Goal: Contribute content: Contribute content

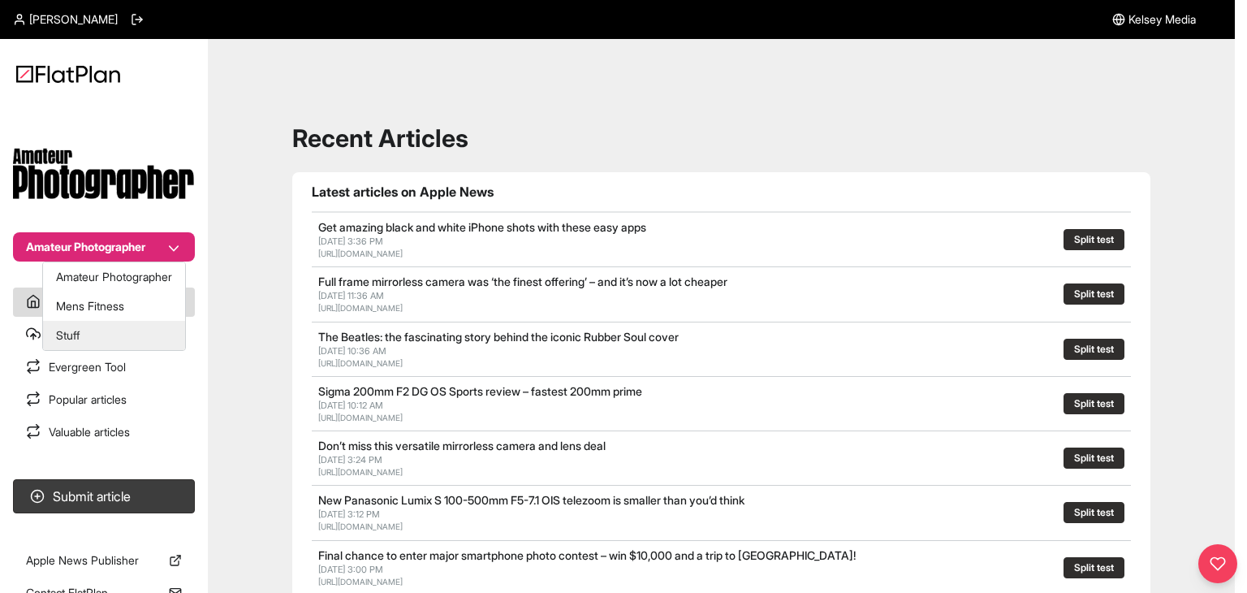
click at [145, 331] on button "Stuff" at bounding box center [114, 335] width 142 height 29
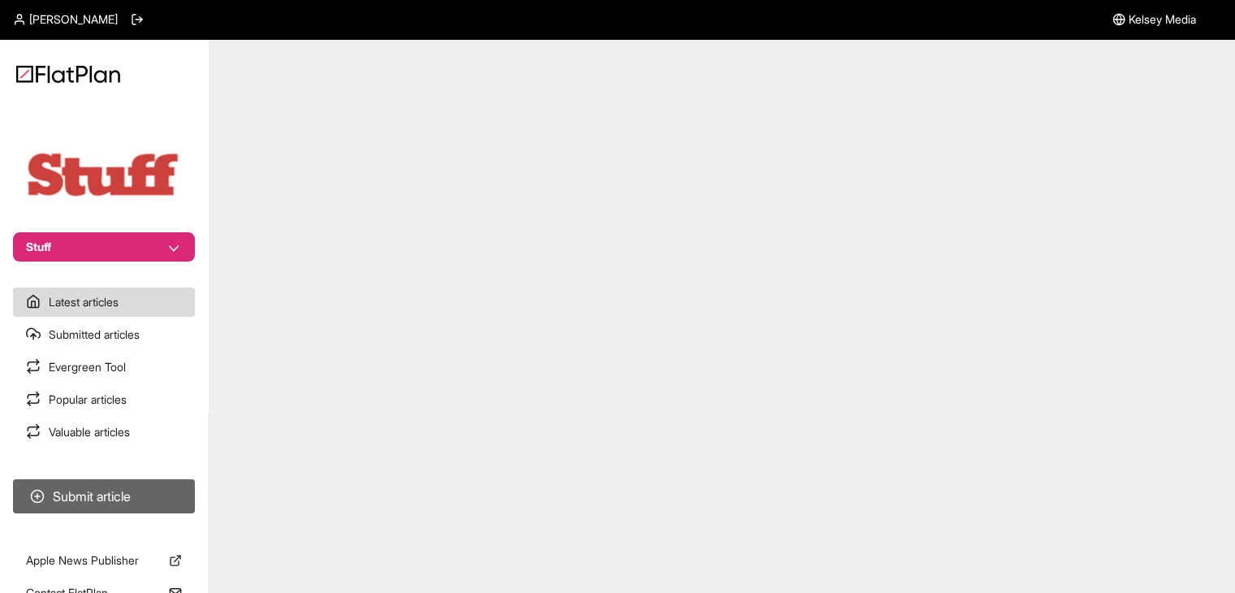
click at [158, 493] on button "Submit article" at bounding box center [104, 496] width 182 height 34
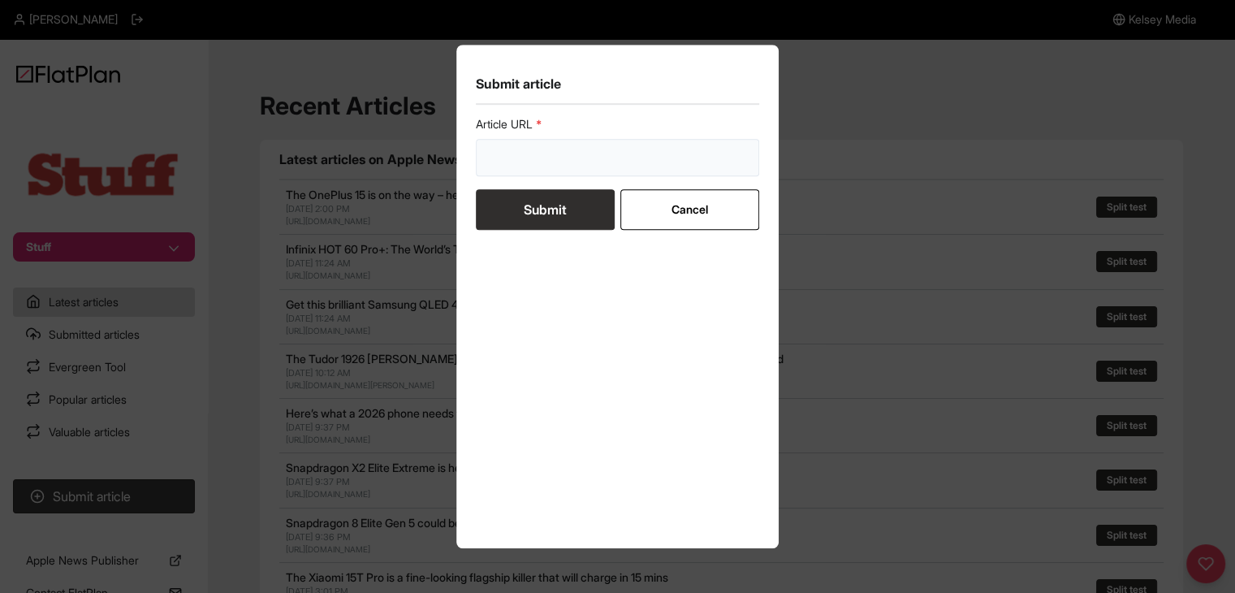
click at [525, 164] on input "url" at bounding box center [618, 157] width 284 height 37
paste input "[URL][DOMAIN_NAME]"
type input "[URL][DOMAIN_NAME]"
click at [527, 203] on button "Submit" at bounding box center [545, 209] width 139 height 41
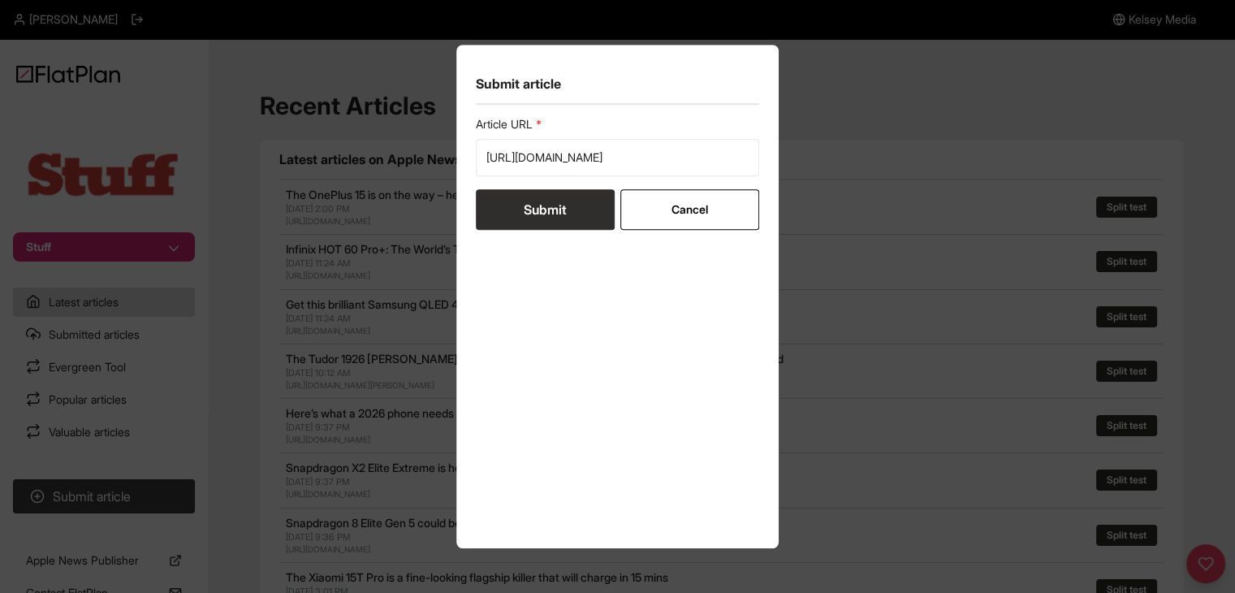
scroll to position [0, 0]
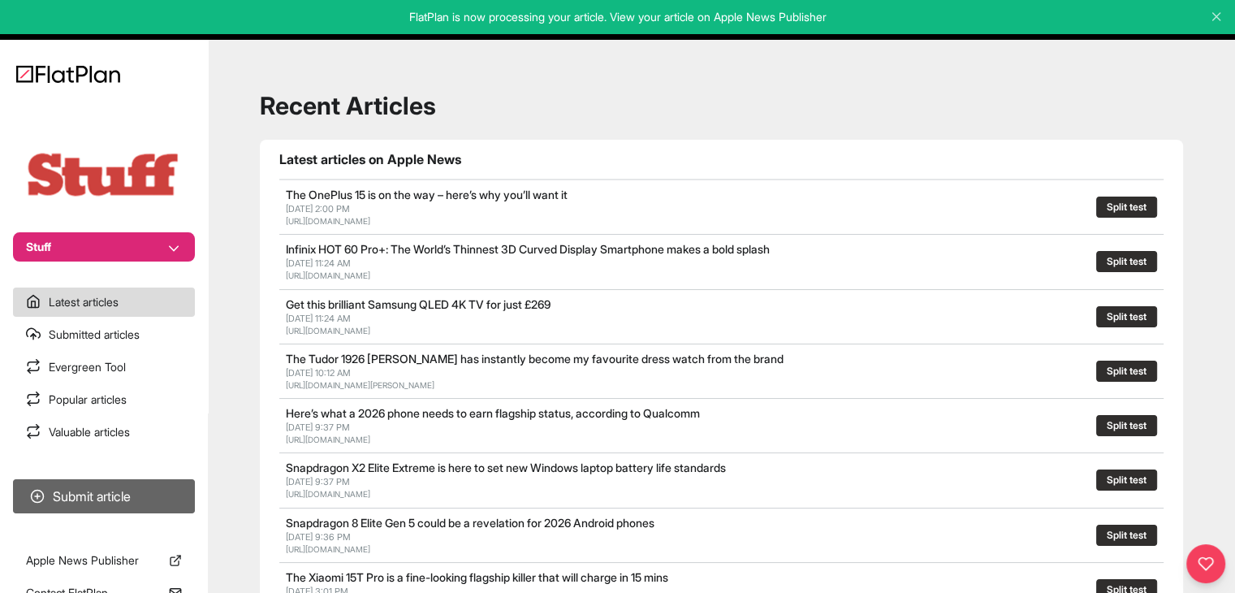
click at [166, 486] on button "Submit article" at bounding box center [104, 496] width 182 height 34
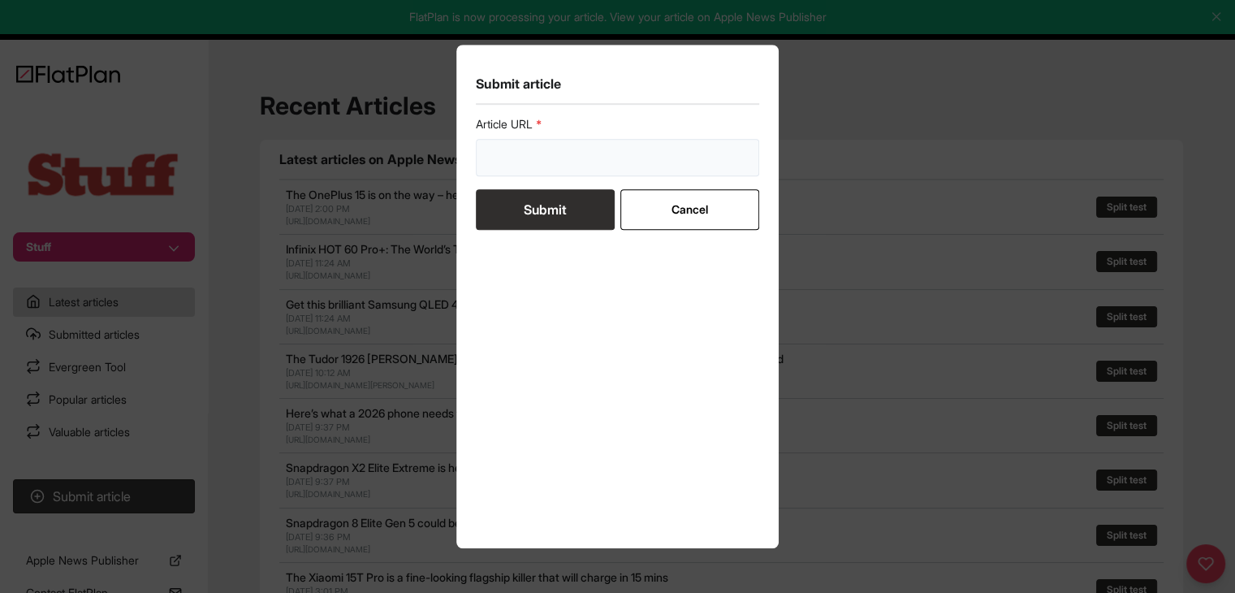
click at [550, 149] on input "url" at bounding box center [618, 157] width 284 height 37
paste input "[URL][DOMAIN_NAME]"
type input "https://www.stuff.tv/features/apple-watch-fitness-apps-great-ways-to-stay-in-sh…"
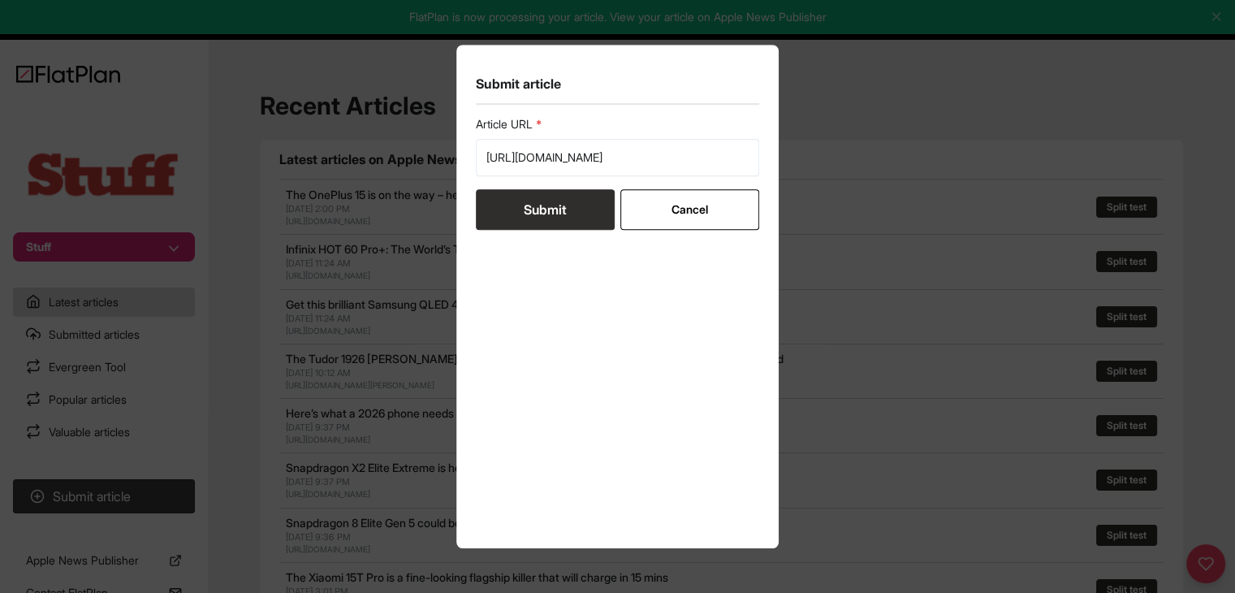
click at [560, 210] on button "Submit" at bounding box center [545, 209] width 139 height 41
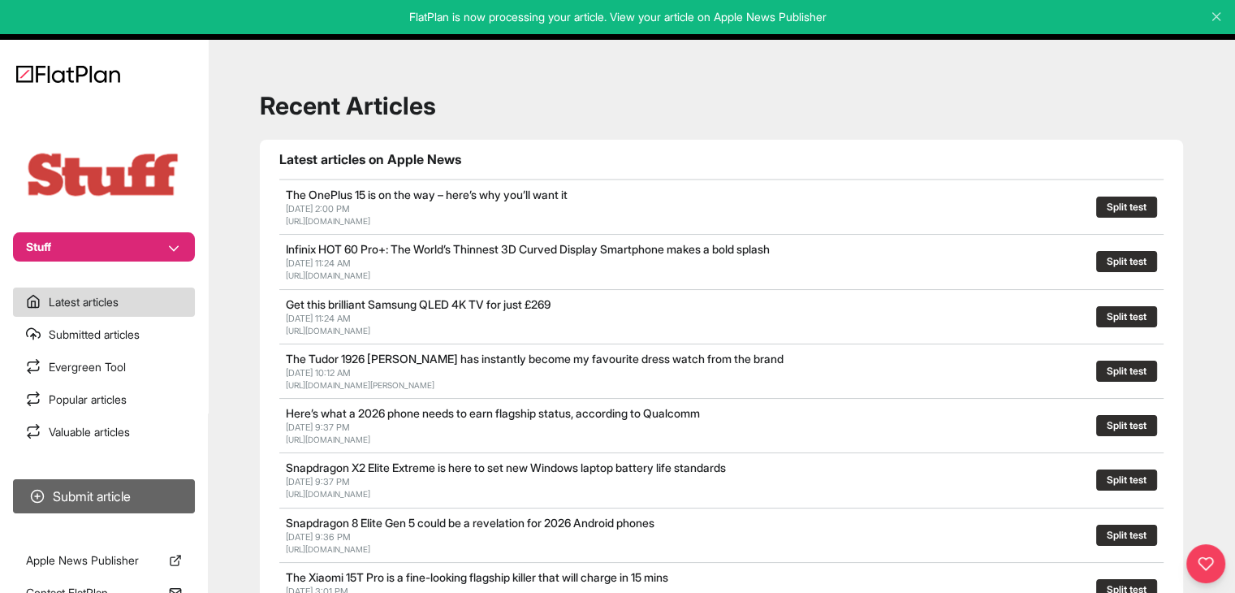
click at [141, 491] on button "Submit article" at bounding box center [104, 496] width 182 height 34
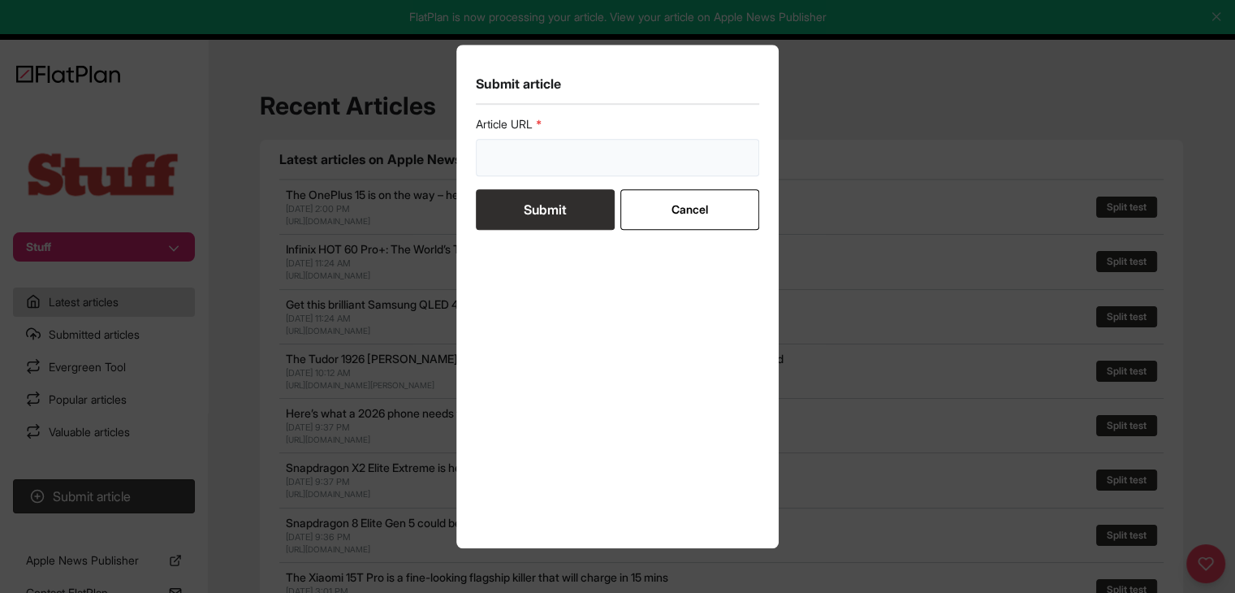
click at [603, 160] on input "url" at bounding box center [618, 157] width 284 height 37
paste input "https://www.stuff.tv/features/best-stream-deck-creative-controller/"
type input "https://www.stuff.tv/features/best-stream-deck-creative-controller/"
click at [574, 215] on button "Submit" at bounding box center [545, 209] width 139 height 41
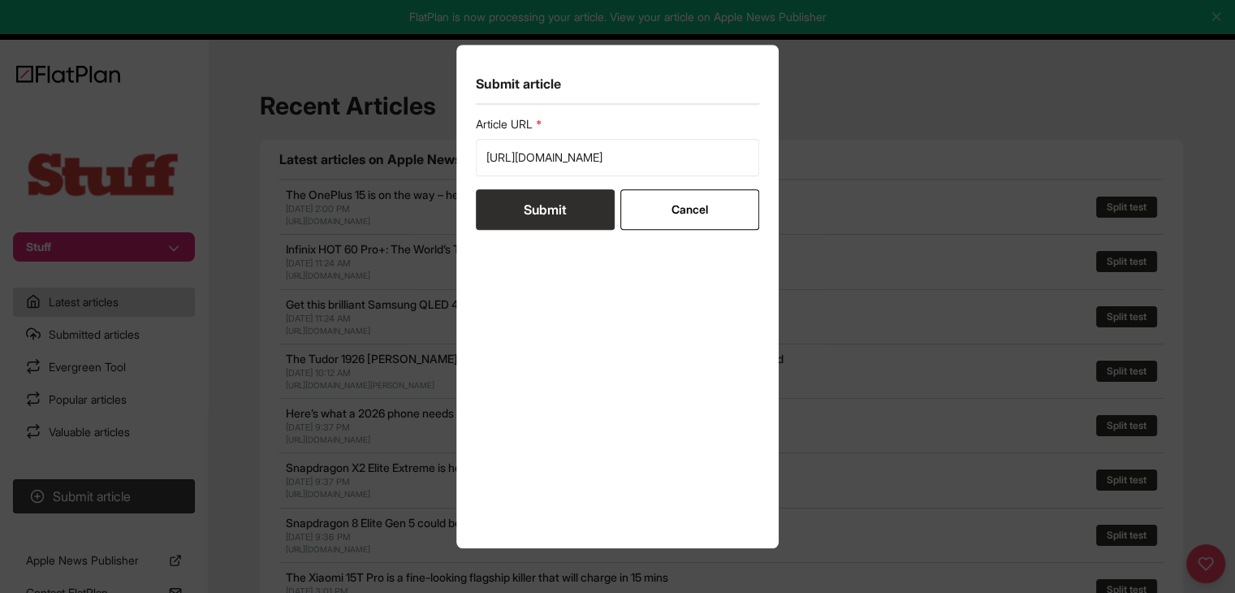
scroll to position [0, 0]
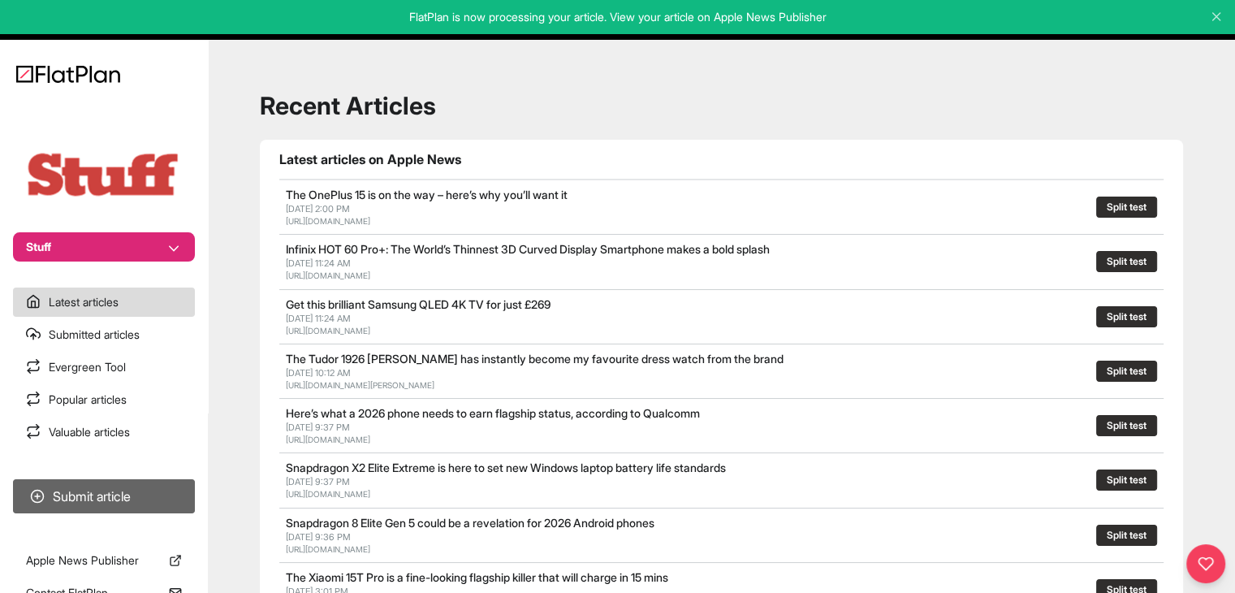
click at [184, 512] on button "Submit article" at bounding box center [104, 496] width 182 height 34
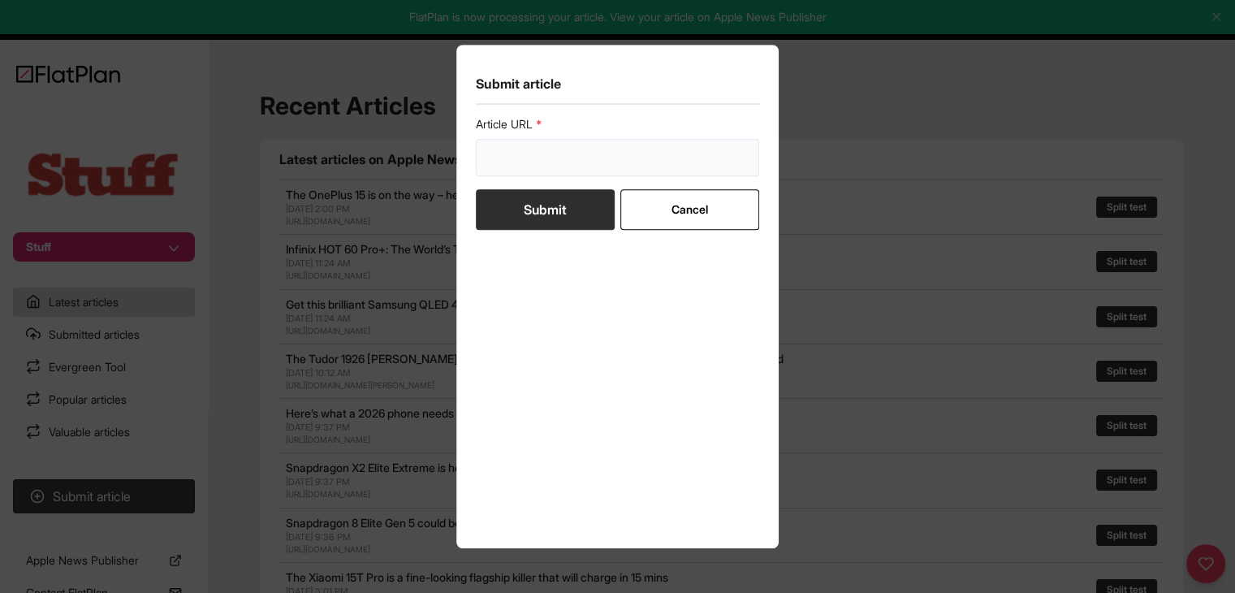
click at [549, 149] on input "url" at bounding box center [618, 157] width 284 height 37
paste input "https://www.stuff.tv/features/best-electric-toothbrush/"
type input "https://www.stuff.tv/features/best-electric-toothbrush/"
click at [520, 214] on button "Submit" at bounding box center [545, 209] width 139 height 41
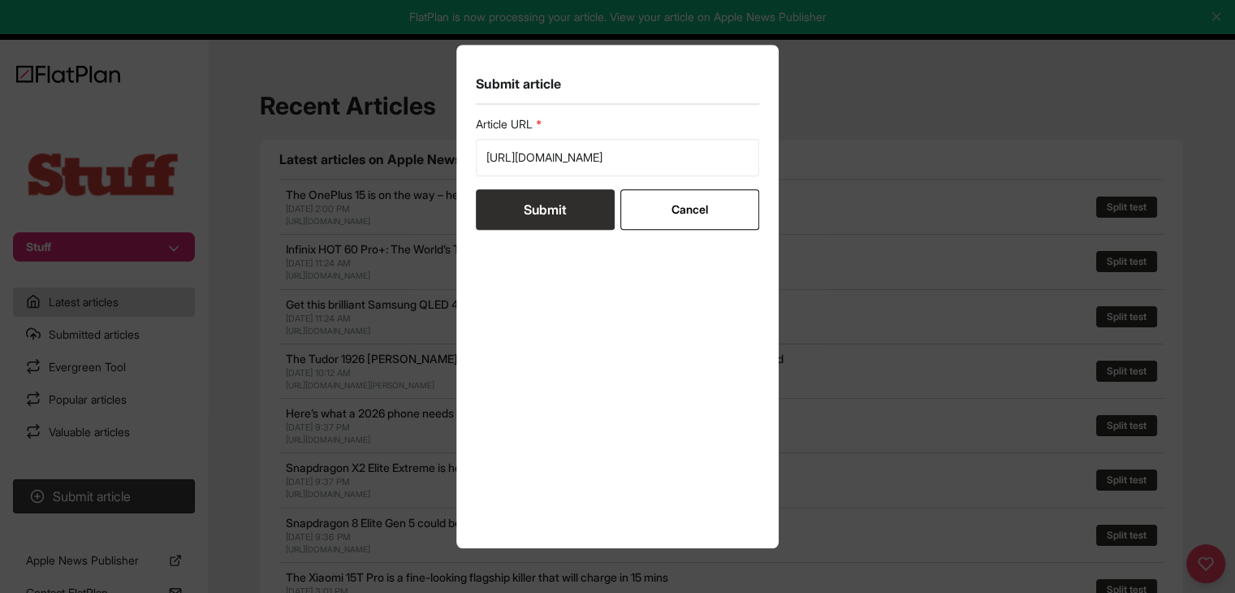
scroll to position [0, 0]
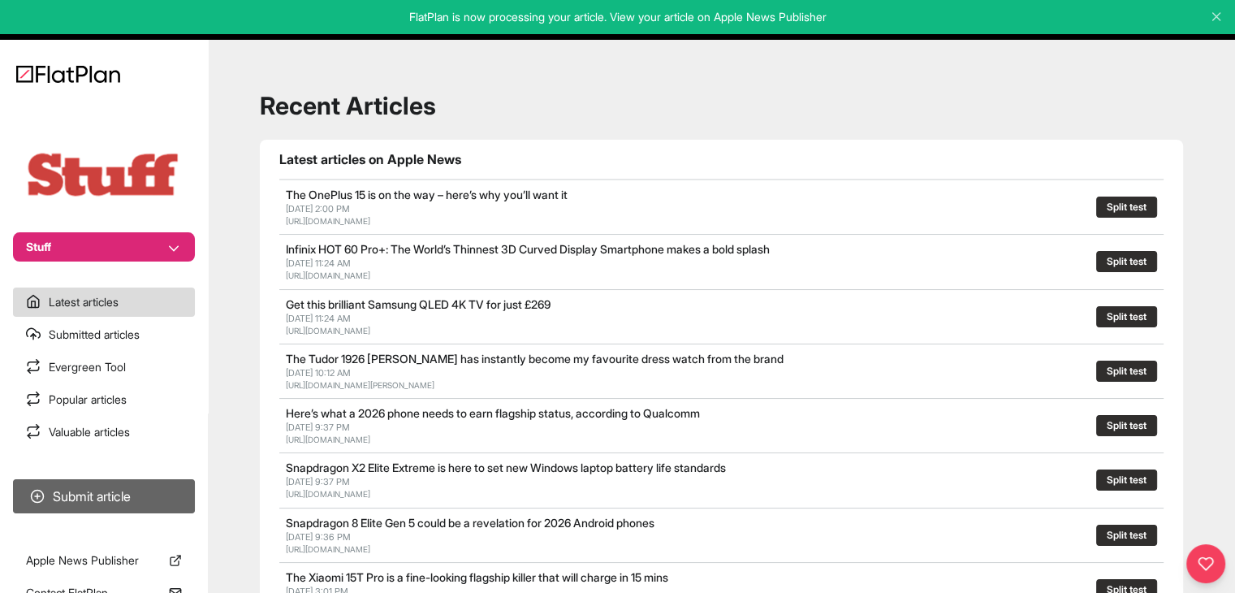
click at [123, 495] on button "Submit article" at bounding box center [104, 496] width 182 height 34
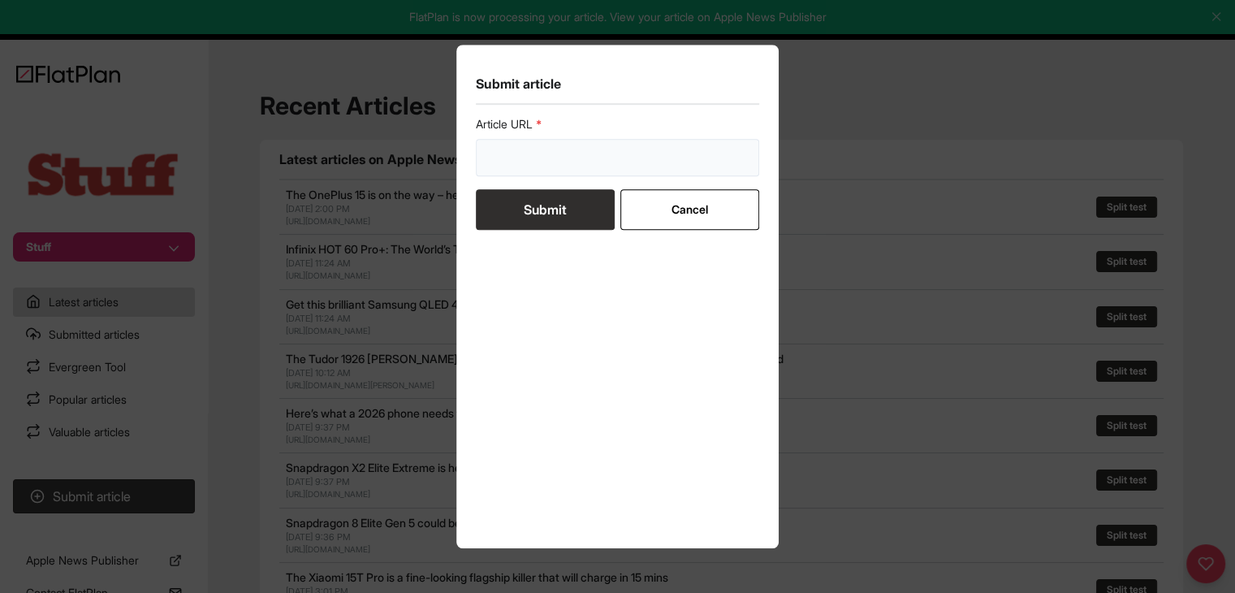
click at [526, 156] on input "url" at bounding box center [618, 157] width 284 height 37
paste input "https://www.stuff.tv/news/this-essential-app-finally-makes-it-onto-the-ipad-aft…"
type input "https://www.stuff.tv/news/this-essential-app-finally-makes-it-onto-the-ipad-aft…"
click at [533, 213] on button "Submit" at bounding box center [545, 209] width 139 height 41
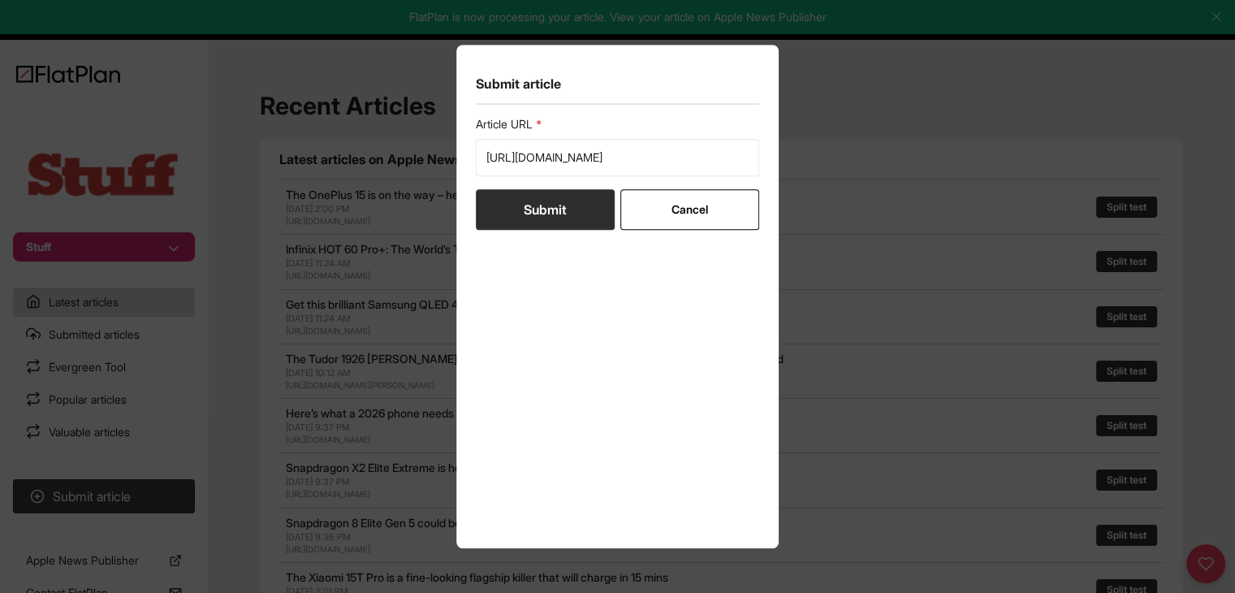
scroll to position [0, 0]
